Goal: Information Seeking & Learning: Learn about a topic

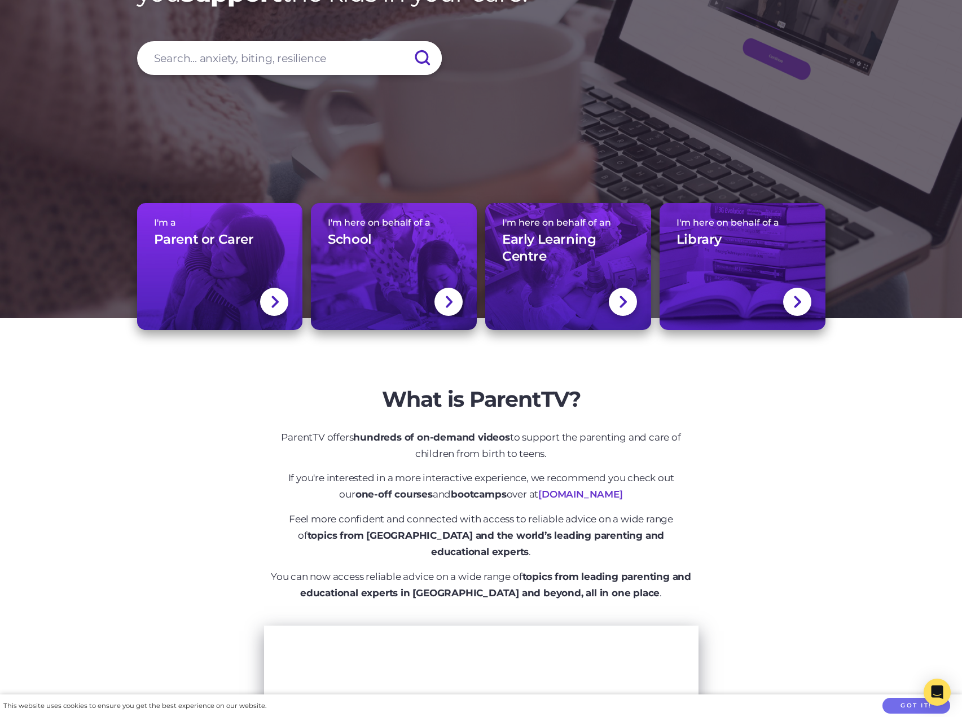
scroll to position [226, 0]
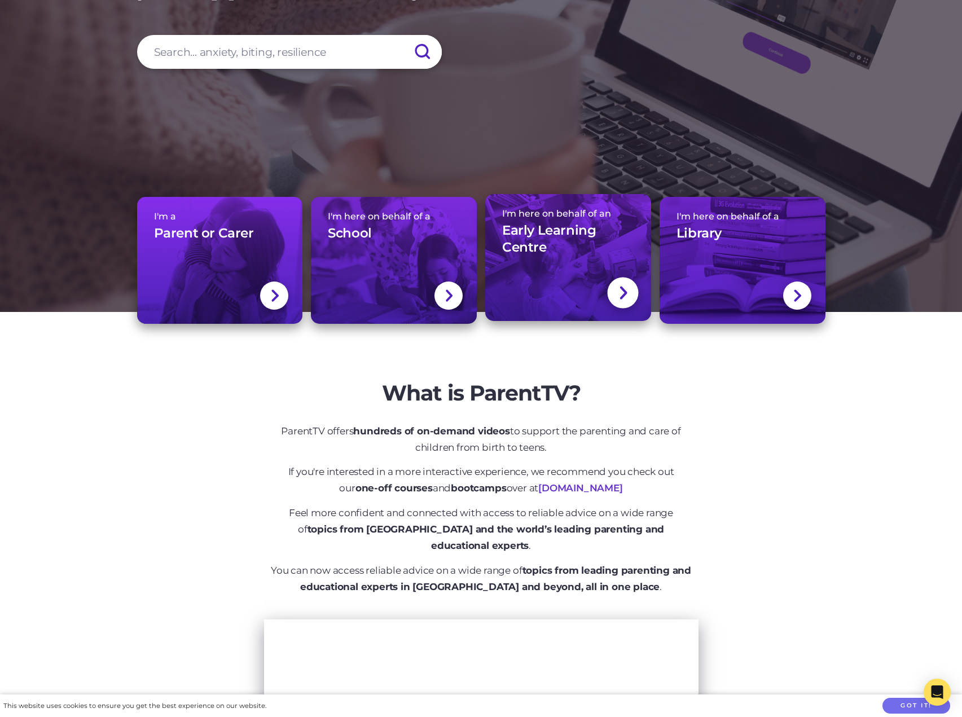
click at [552, 273] on link "I'm here on behalf of an Early Learning Centre" at bounding box center [568, 257] width 166 height 127
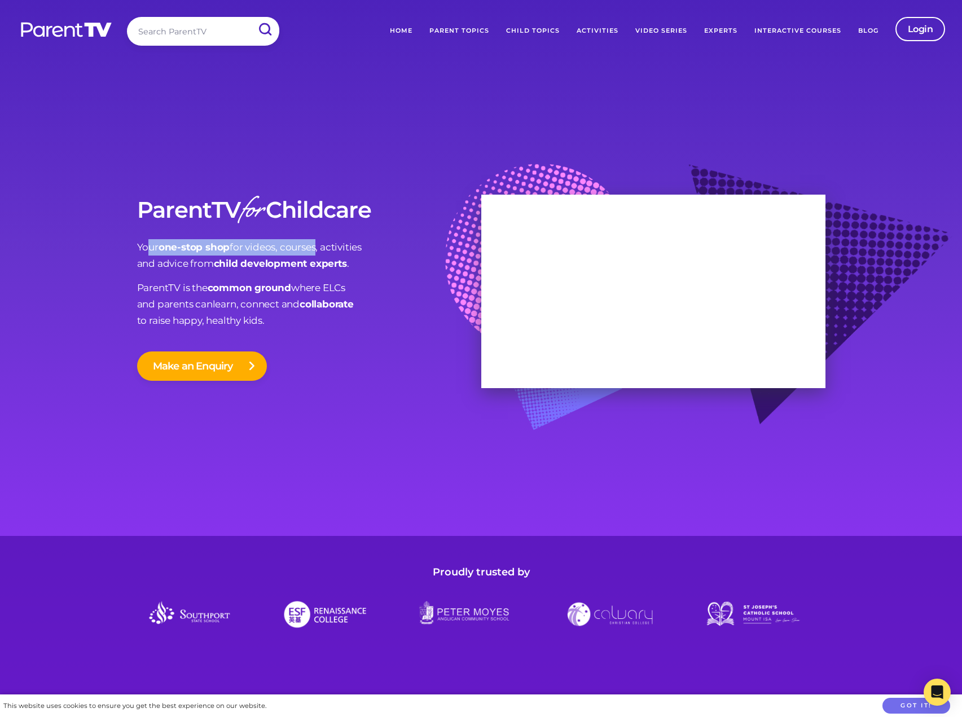
drag, startPoint x: 147, startPoint y: 253, endPoint x: 317, endPoint y: 250, distance: 170.4
click at [315, 251] on p "Your one-stop shop for videos, courses, activities and advice from child develo…" at bounding box center [309, 255] width 344 height 33
click at [187, 264] on p "Your one-stop shop for videos, courses, activities and advice from child develo…" at bounding box center [309, 255] width 344 height 33
drag, startPoint x: 143, startPoint y: 262, endPoint x: 227, endPoint y: 265, distance: 84.1
click at [227, 265] on p "Your one-stop shop for videos, courses, activities and advice from child develo…" at bounding box center [309, 255] width 344 height 33
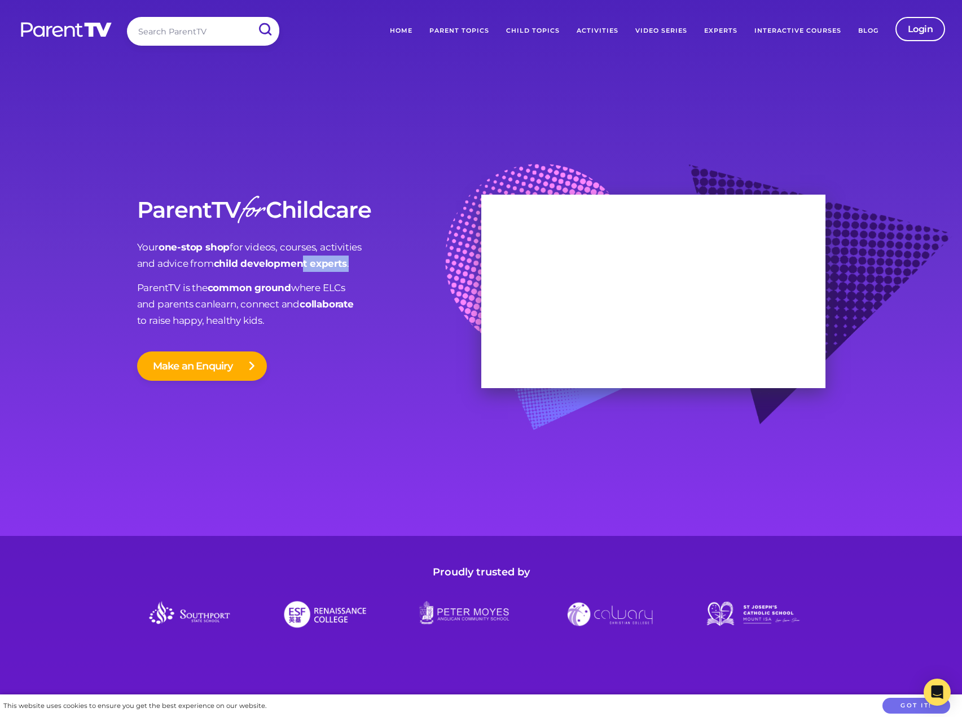
drag, startPoint x: 366, startPoint y: 263, endPoint x: 303, endPoint y: 265, distance: 62.6
click at [303, 265] on p "Your one-stop shop for videos, courses, activities and advice from child develo…" at bounding box center [309, 255] width 344 height 33
click at [518, 31] on link "Child Topics" at bounding box center [533, 31] width 71 height 28
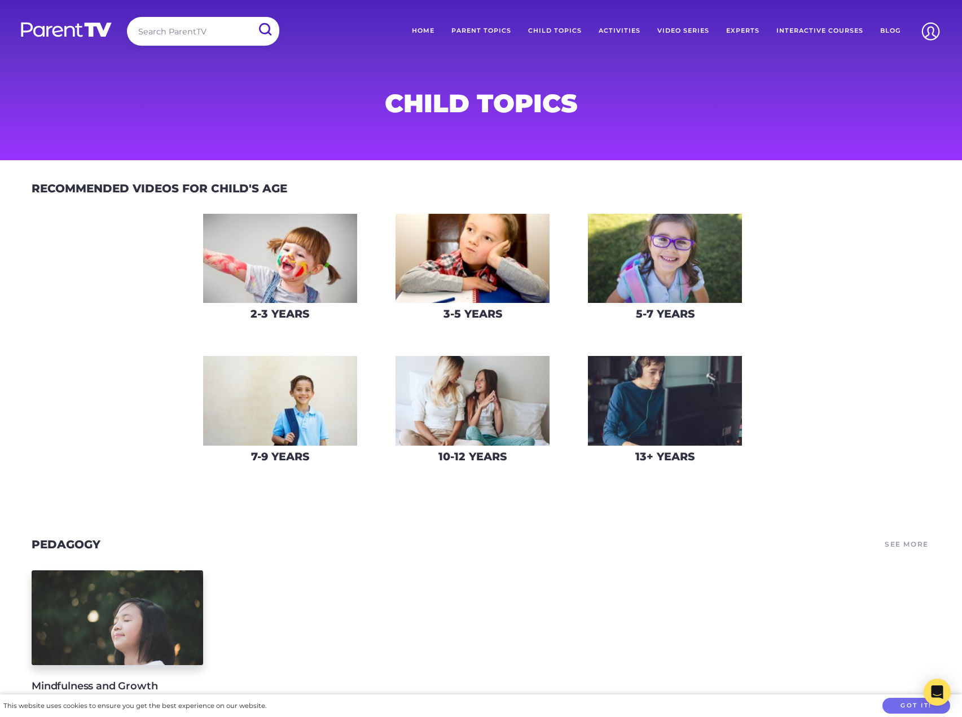
click at [307, 282] on img at bounding box center [280, 259] width 154 height 90
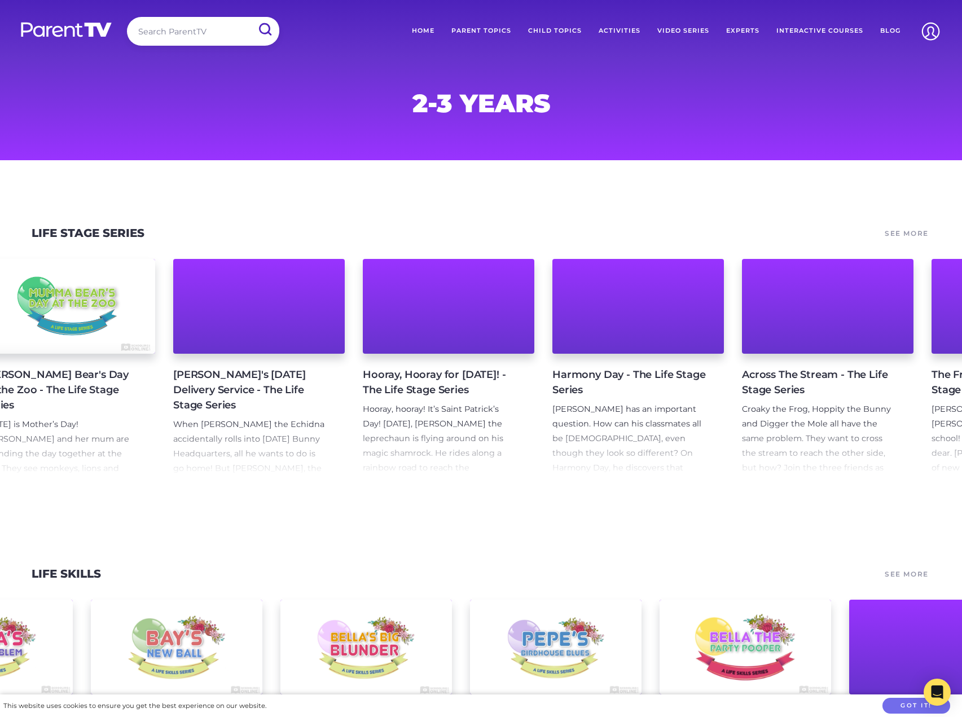
scroll to position [0, 1755]
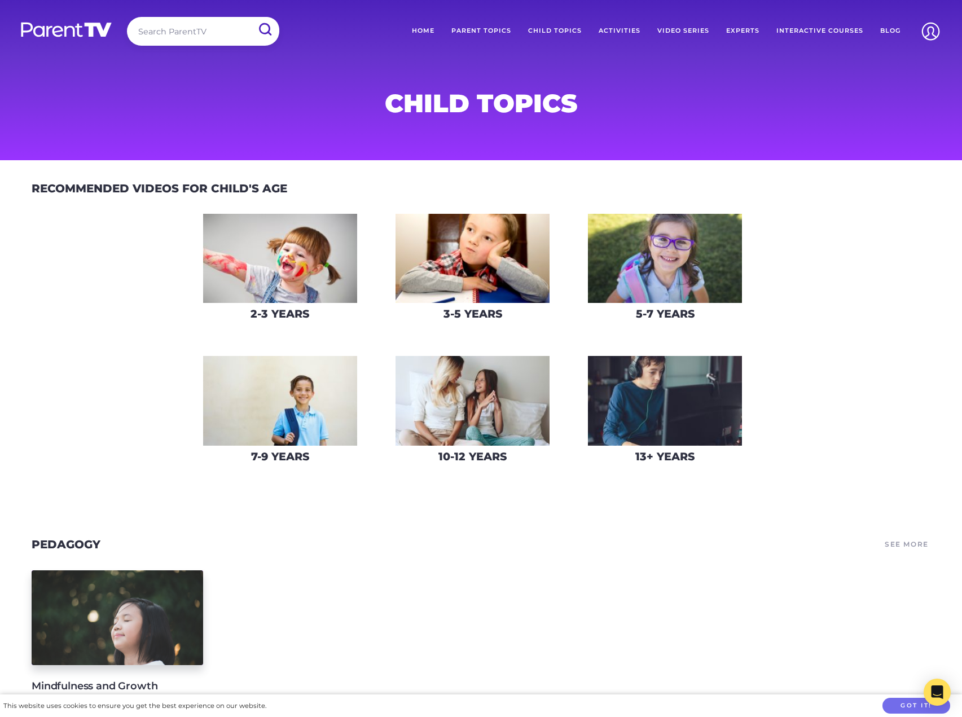
click at [272, 377] on img at bounding box center [280, 401] width 154 height 90
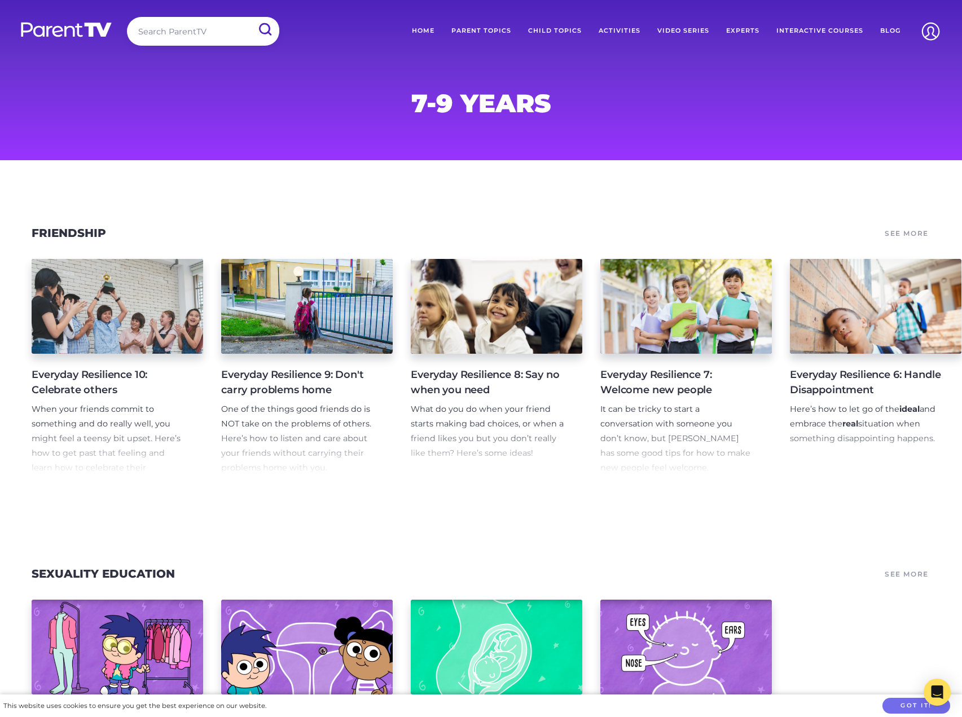
drag, startPoint x: 417, startPoint y: 195, endPoint x: 382, endPoint y: 199, distance: 34.6
click at [416, 195] on section "Friendship See More Everyday Resilience 10: Celebrate others When your friends …" at bounding box center [481, 357] width 962 height 341
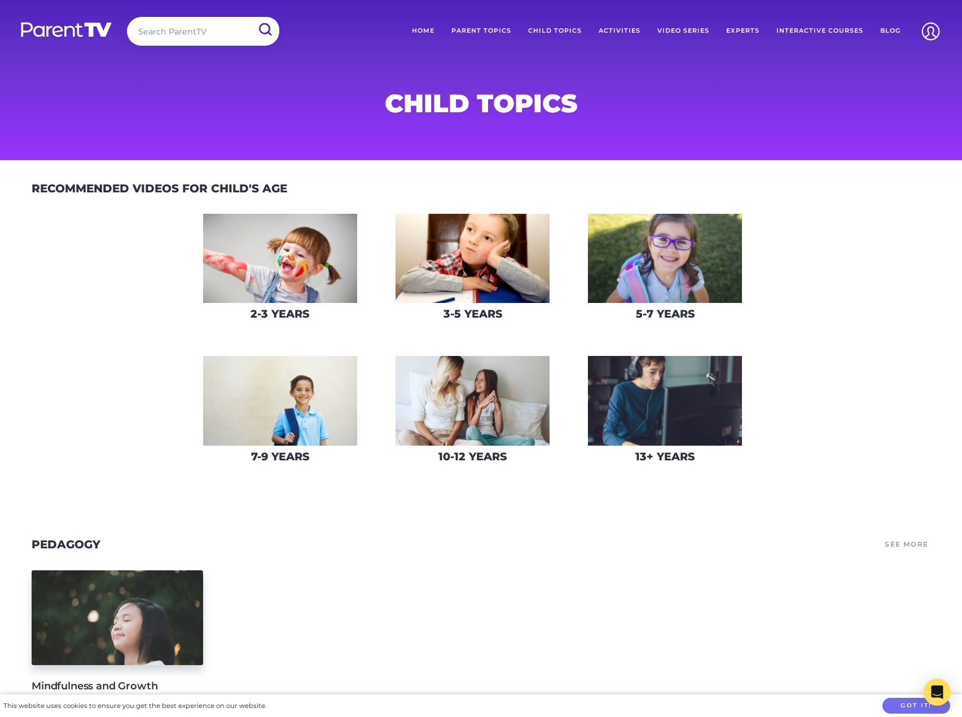
click at [609, 397] on img at bounding box center [665, 401] width 154 height 90
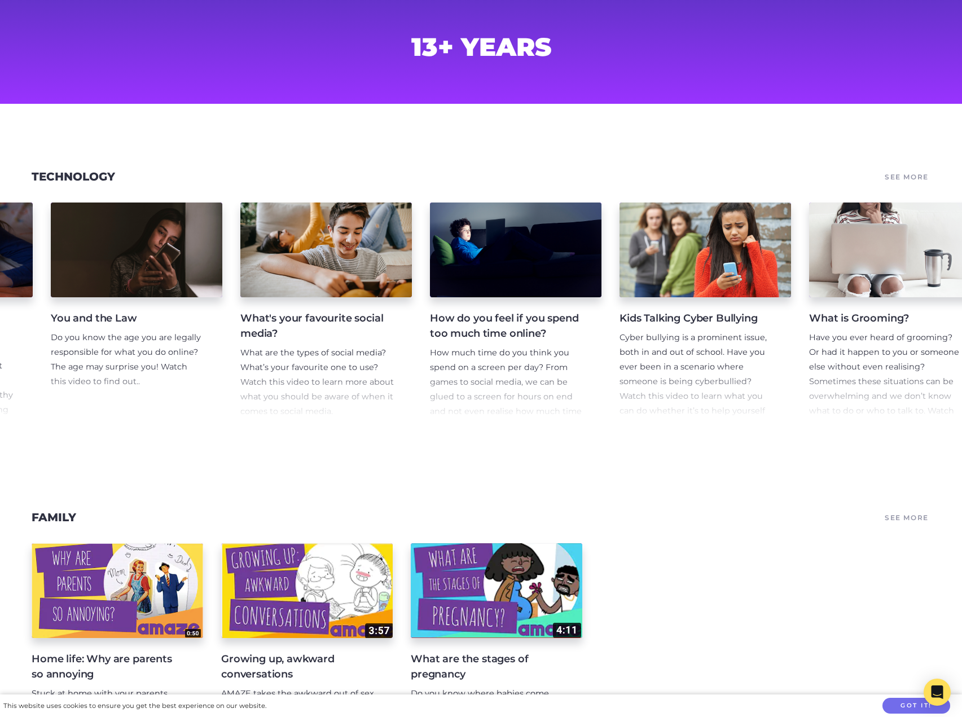
scroll to position [0, 151]
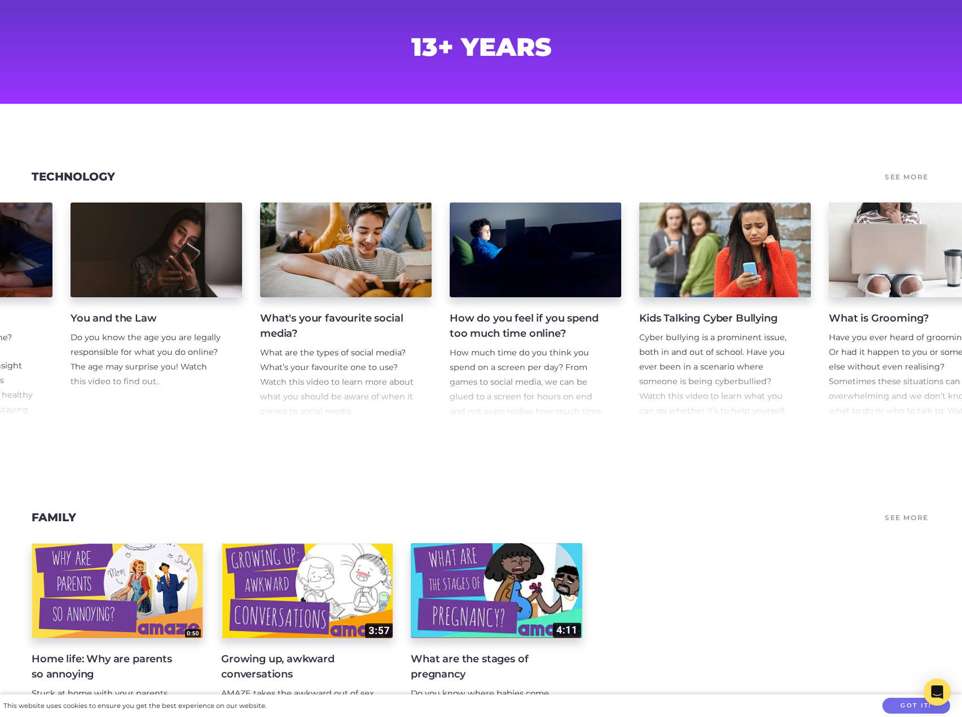
click at [135, 318] on h4 "You and the Law" at bounding box center [147, 318] width 153 height 15
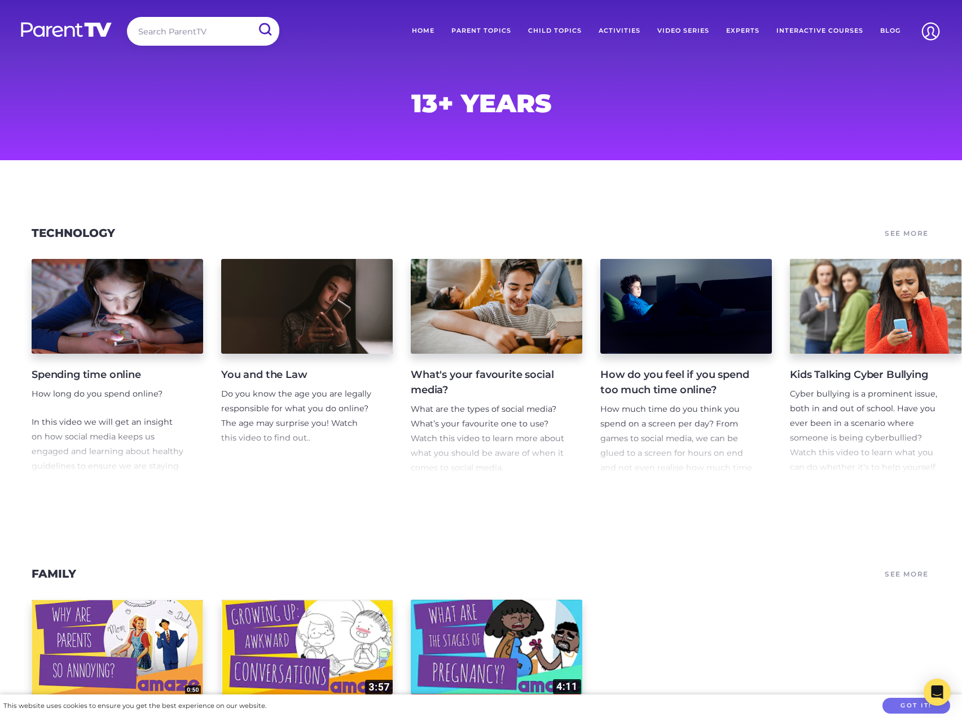
click at [617, 31] on link "Activities" at bounding box center [619, 31] width 59 height 28
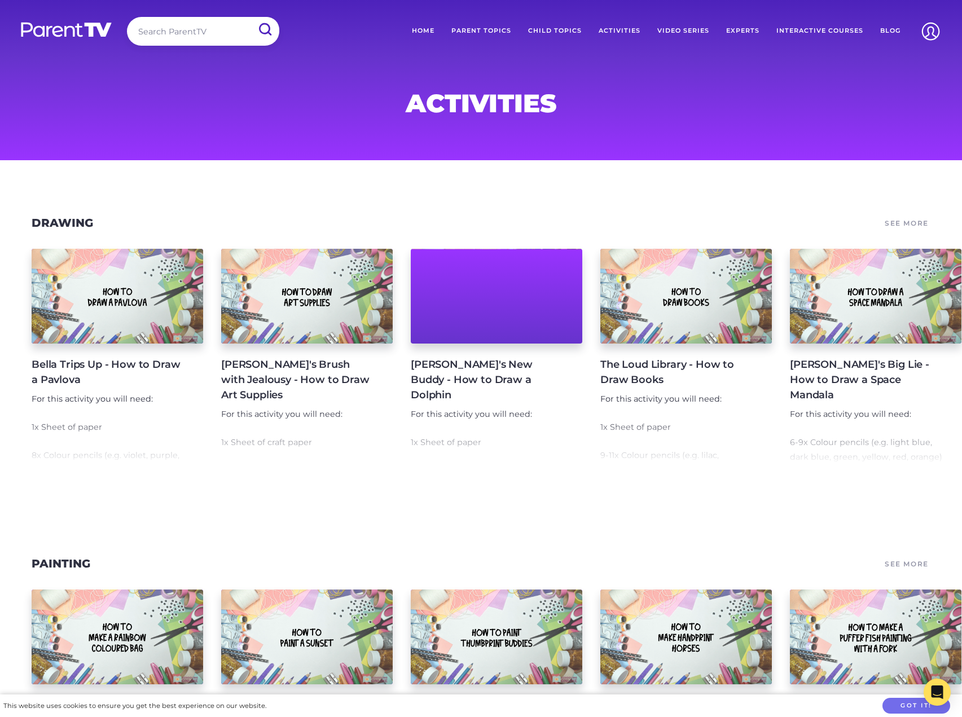
click at [396, 100] on h1 "Activities" at bounding box center [481, 103] width 544 height 23
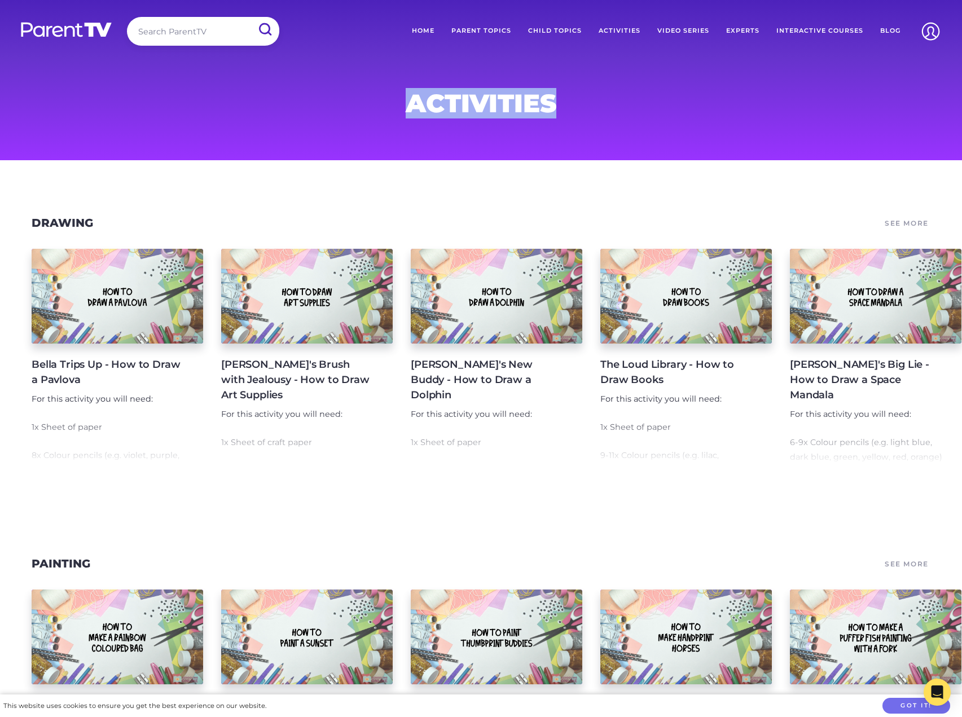
drag, startPoint x: 404, startPoint y: 102, endPoint x: 546, endPoint y: 103, distance: 141.6
click at [665, 115] on div "Activities" at bounding box center [481, 80] width 578 height 160
click at [551, 104] on h1 "Activities" at bounding box center [481, 103] width 544 height 23
click at [554, 106] on h1 "Activities" at bounding box center [481, 103] width 544 height 23
click at [757, 31] on link "Experts" at bounding box center [743, 31] width 50 height 28
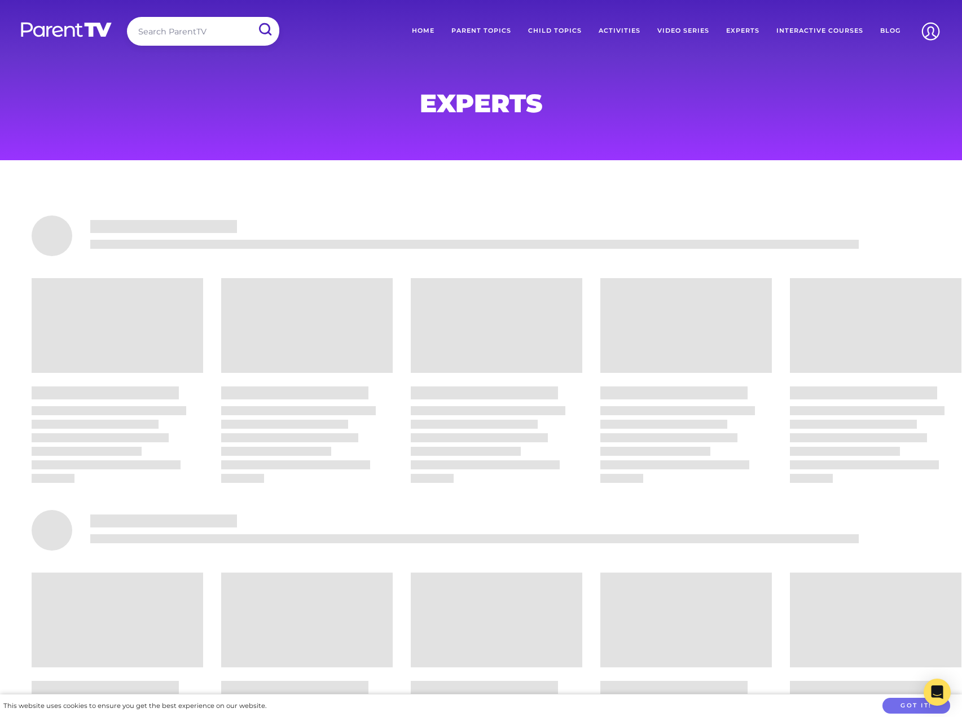
click at [795, 30] on link "Interactive Courses" at bounding box center [820, 31] width 104 height 28
